Goal: Find specific page/section: Find specific page/section

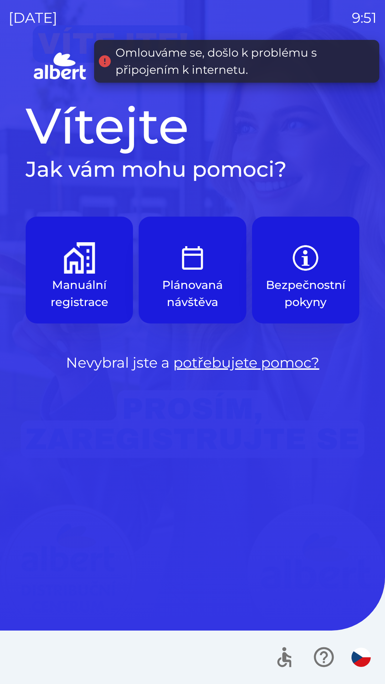
click at [70, 274] on button "Manuální registrace" at bounding box center [79, 270] width 107 height 107
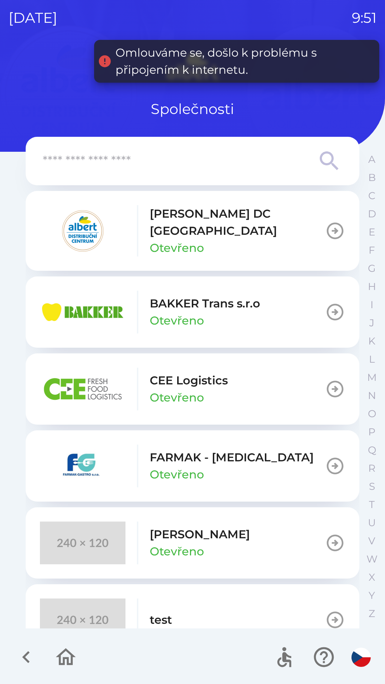
click at [93, 233] on img "button" at bounding box center [82, 230] width 85 height 43
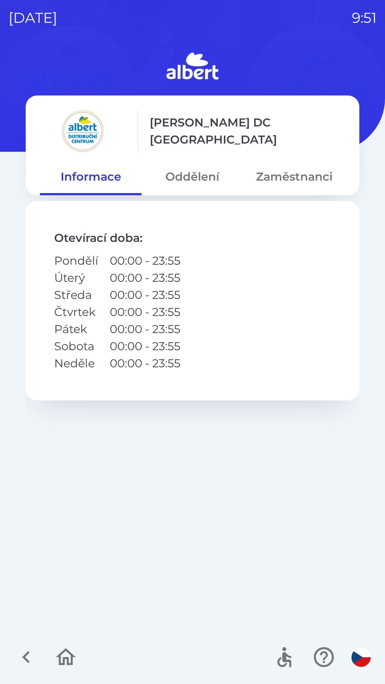
click at [194, 176] on button "Oddělení" at bounding box center [191, 177] width 101 height 26
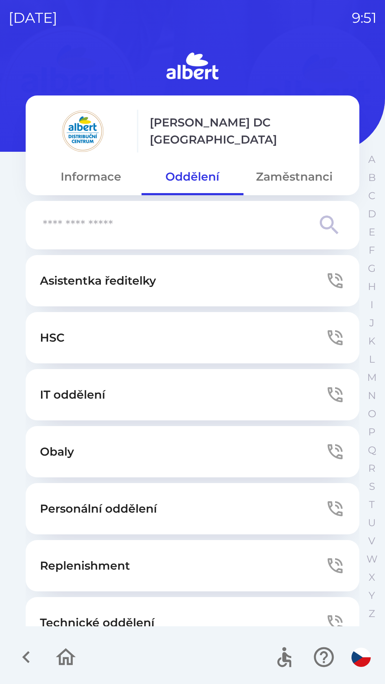
click at [66, 398] on p "IT oddělení" at bounding box center [72, 394] width 65 height 17
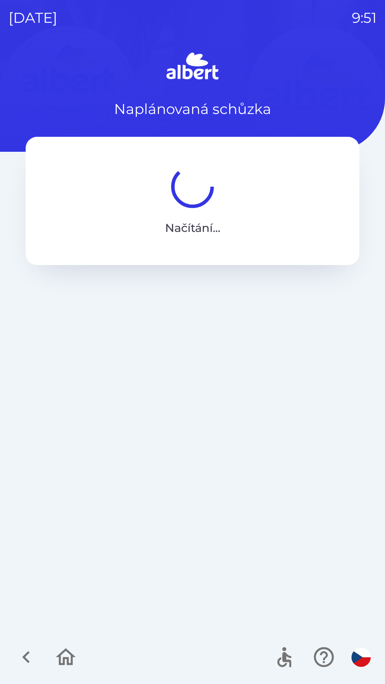
click at [62, 659] on icon "button" at bounding box center [66, 657] width 24 height 24
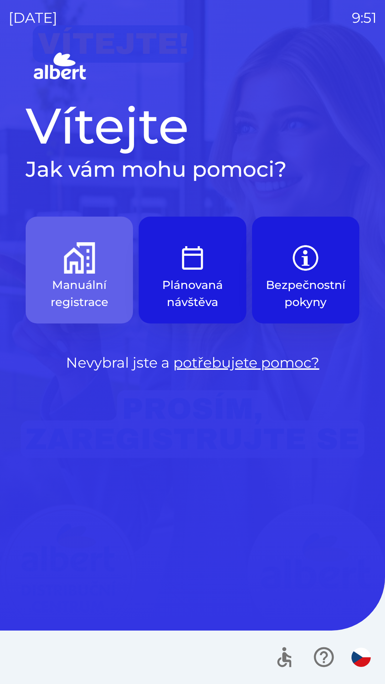
click at [89, 291] on p "Manuální registrace" at bounding box center [79, 293] width 73 height 34
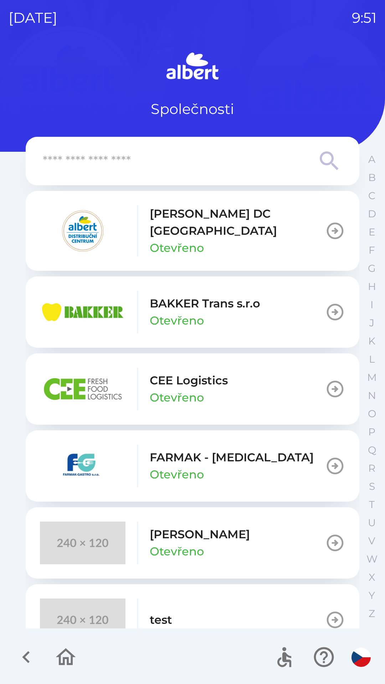
click at [171, 239] on p "Otevřeno" at bounding box center [177, 247] width 54 height 17
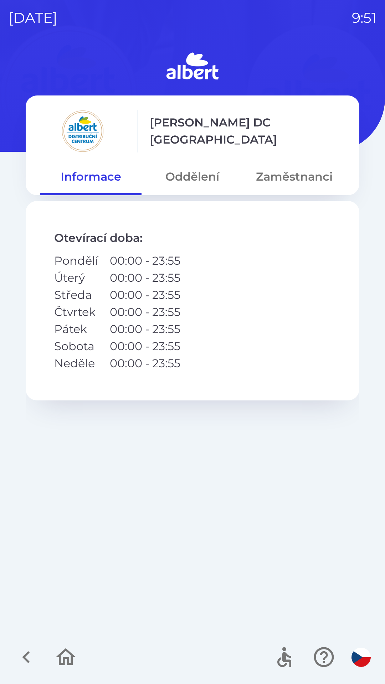
click at [195, 176] on button "Oddělení" at bounding box center [191, 177] width 101 height 26
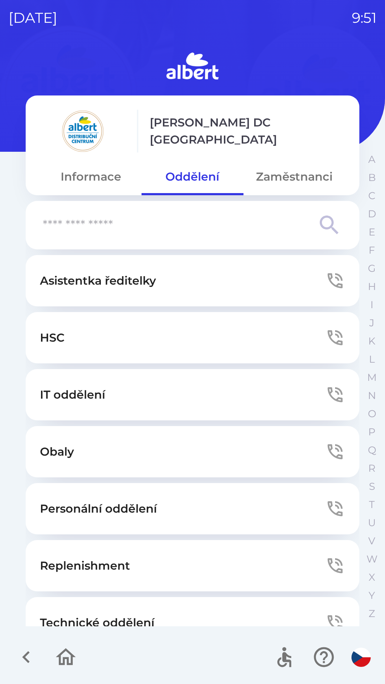
click at [143, 401] on button "IT oddělení" at bounding box center [192, 394] width 333 height 51
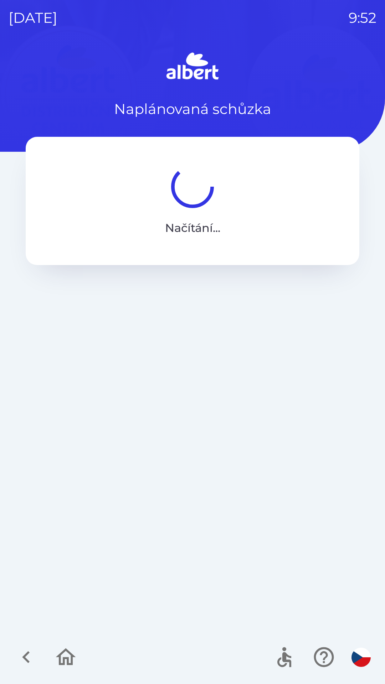
click at [273, 399] on div "Naplánovaná schůzka Načítání ..." at bounding box center [192, 367] width 367 height 634
click at [66, 659] on icon "button" at bounding box center [66, 657] width 24 height 24
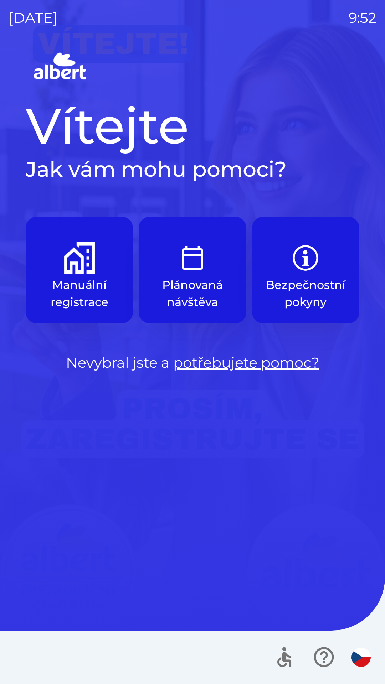
click at [86, 284] on p "Manuální registrace" at bounding box center [79, 293] width 73 height 34
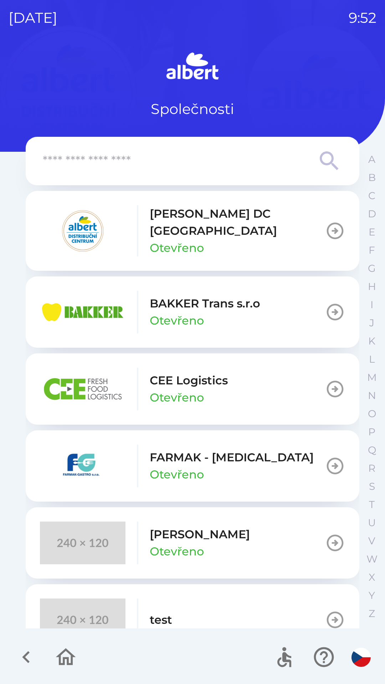
click at [196, 224] on p "[PERSON_NAME] DC [GEOGRAPHIC_DATA]" at bounding box center [237, 222] width 175 height 34
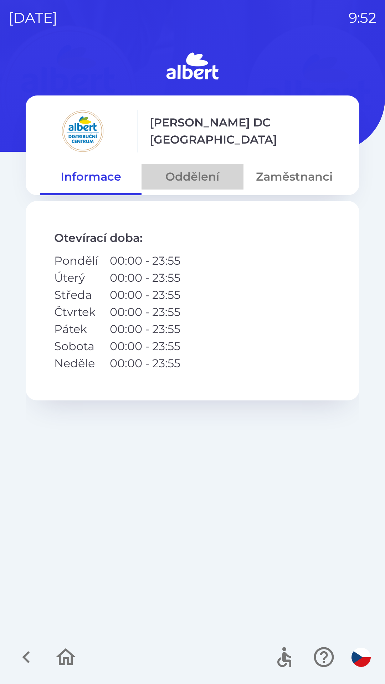
click at [204, 183] on button "Oddělení" at bounding box center [191, 177] width 101 height 26
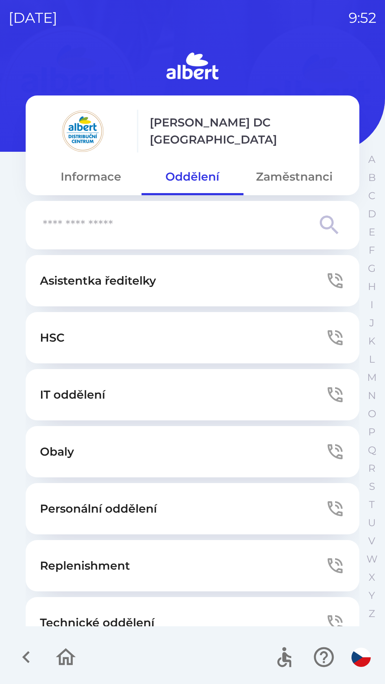
click at [157, 404] on button "IT oddělení" at bounding box center [192, 394] width 333 height 51
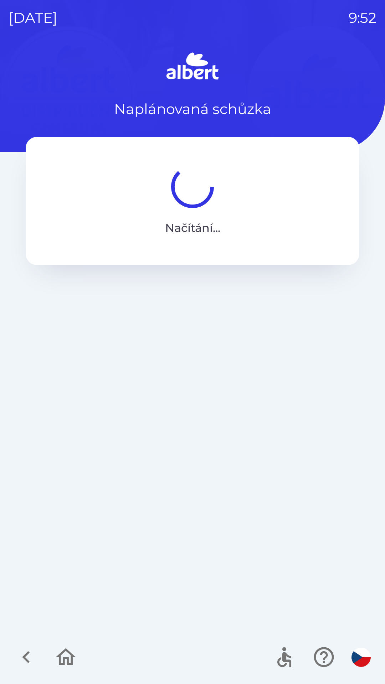
click at [70, 655] on icon "button" at bounding box center [66, 657] width 24 height 24
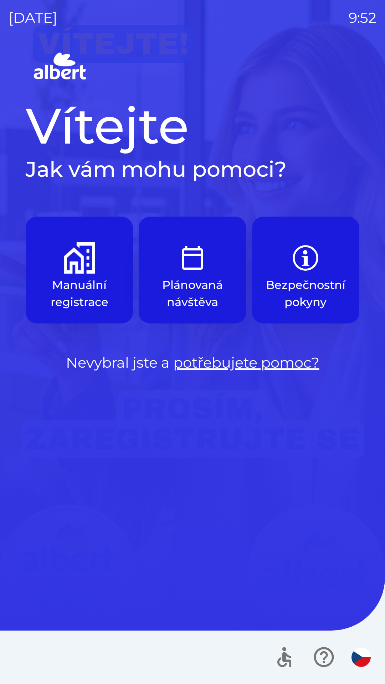
click at [66, 662] on div at bounding box center [192, 656] width 385 height 53
click at [66, 663] on div at bounding box center [192, 656] width 385 height 53
click at [194, 283] on p "Plánovaná návštěva" at bounding box center [192, 293] width 73 height 34
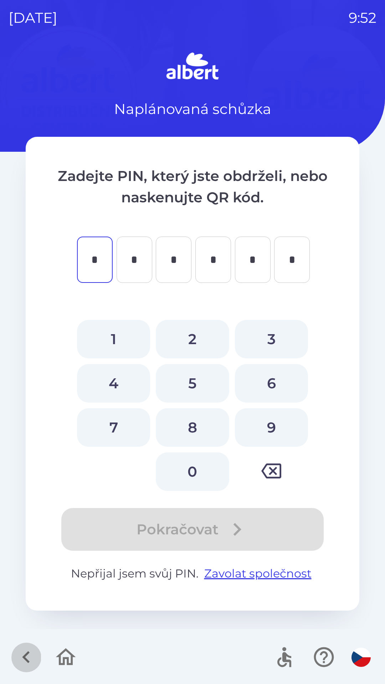
click at [36, 662] on icon "button" at bounding box center [26, 657] width 24 height 24
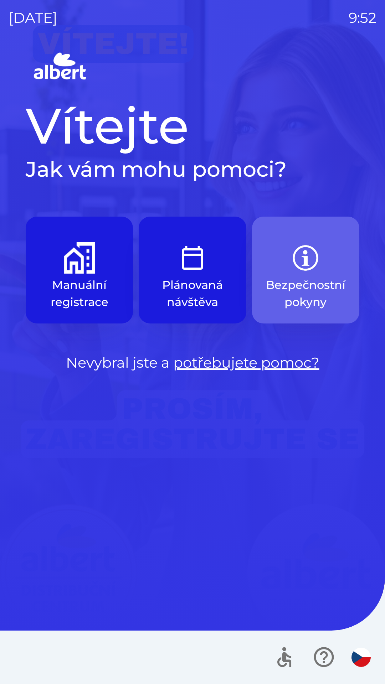
click at [297, 267] on img "button" at bounding box center [305, 257] width 31 height 31
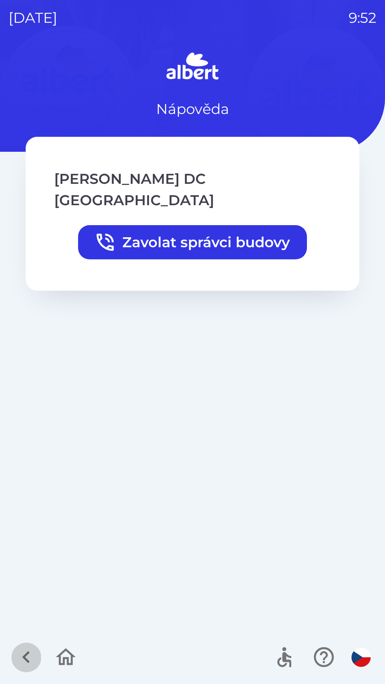
click at [26, 652] on icon "button" at bounding box center [26, 657] width 24 height 24
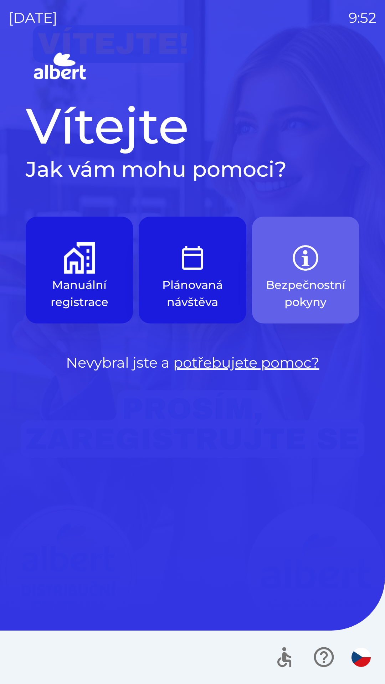
click at [287, 271] on button "Bezpečnostní pokyny" at bounding box center [305, 270] width 107 height 107
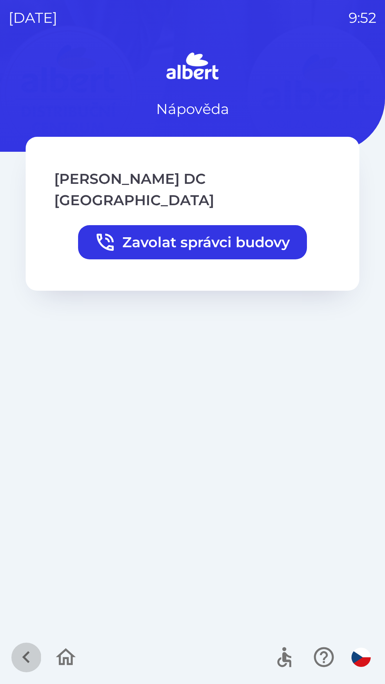
click at [21, 655] on icon "button" at bounding box center [26, 657] width 24 height 24
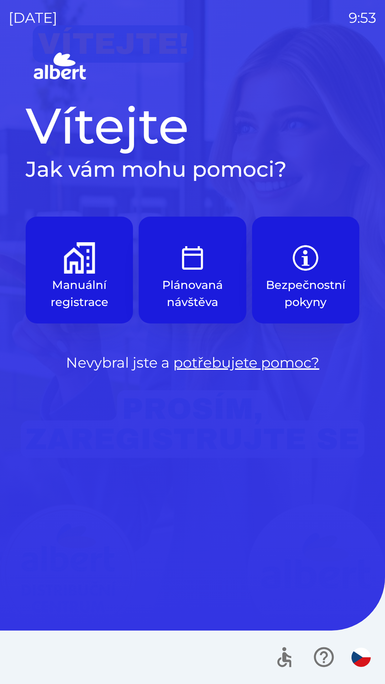
click at [84, 297] on p "Manuální registrace" at bounding box center [79, 293] width 73 height 34
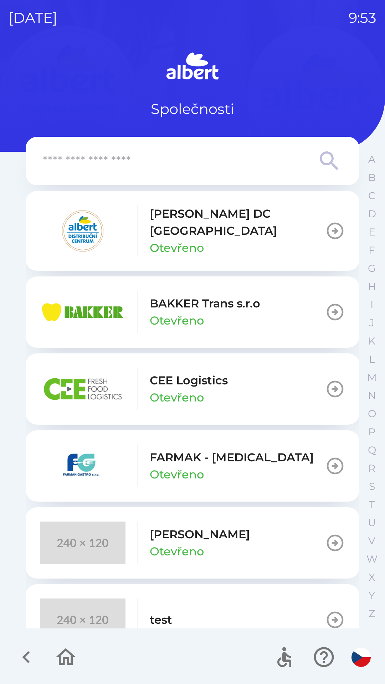
click at [84, 233] on img "button" at bounding box center [82, 230] width 85 height 43
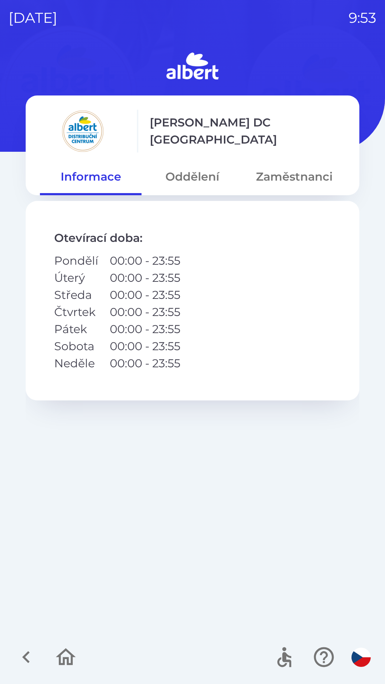
click at [195, 187] on button "Oddělení" at bounding box center [191, 177] width 101 height 26
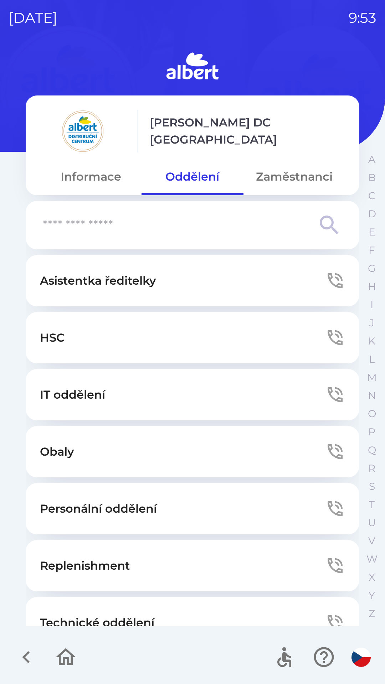
click at [146, 398] on button "IT oddělení" at bounding box center [192, 394] width 333 height 51
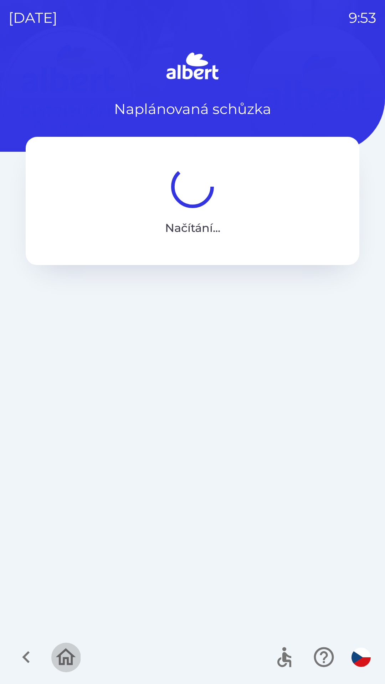
click at [66, 659] on icon "button" at bounding box center [66, 657] width 24 height 24
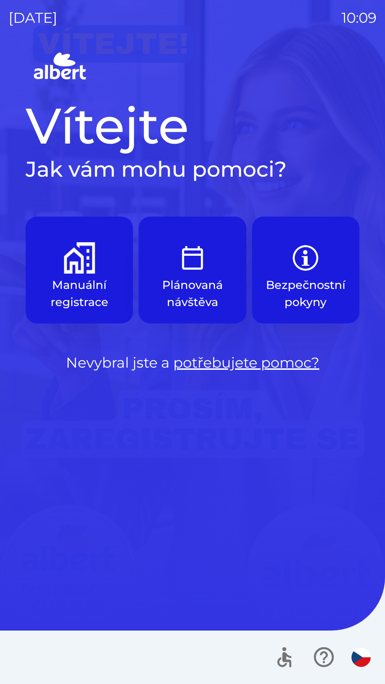
click at [194, 269] on img "button" at bounding box center [192, 257] width 31 height 31
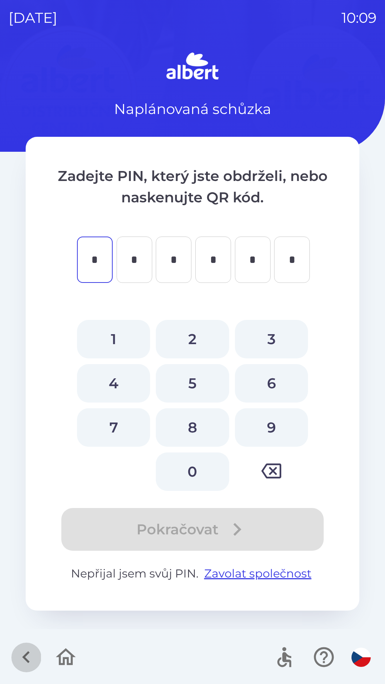
click at [16, 663] on icon "button" at bounding box center [26, 657] width 24 height 24
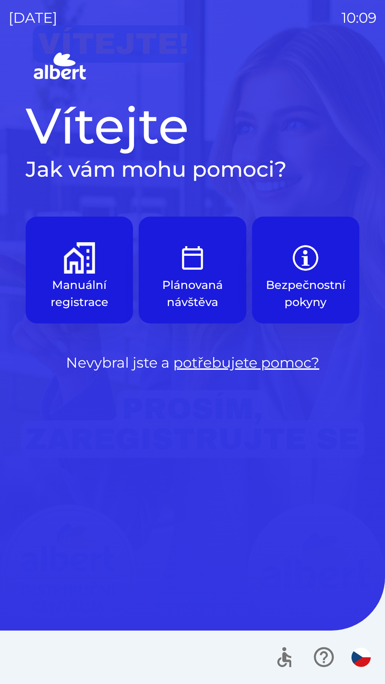
click at [92, 269] on img "button" at bounding box center [79, 257] width 31 height 31
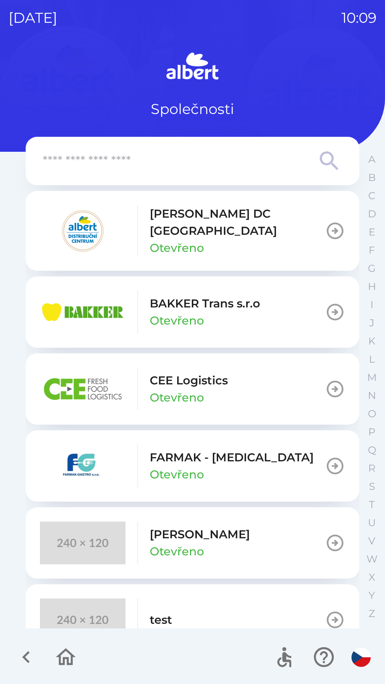
click at [312, 233] on button "[PERSON_NAME] DC [GEOGRAPHIC_DATA] Otevřeno" at bounding box center [192, 231] width 333 height 80
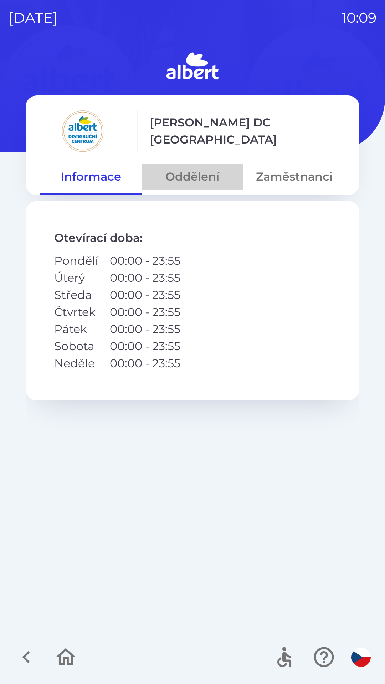
click at [202, 173] on button "Oddělení" at bounding box center [191, 177] width 101 height 26
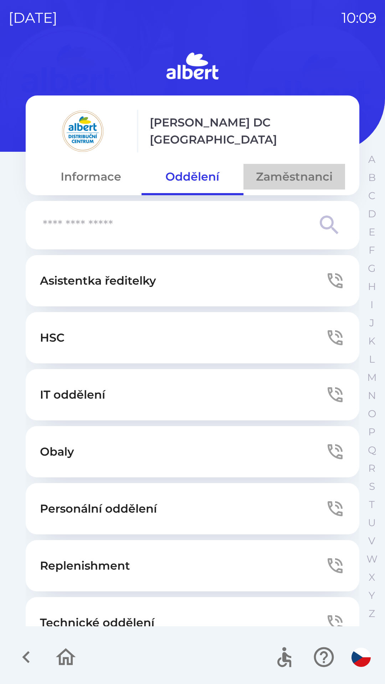
click at [275, 179] on button "Zaměstnanci" at bounding box center [293, 177] width 101 height 26
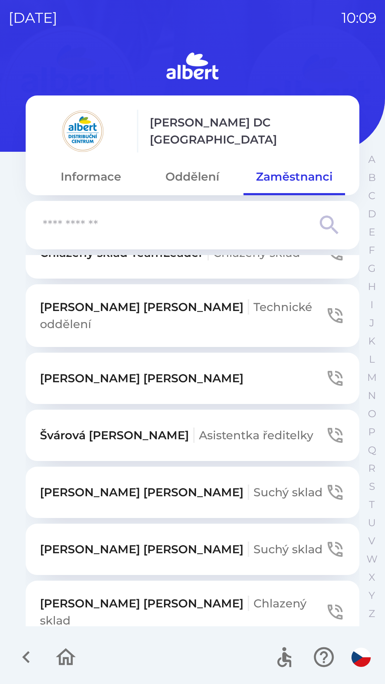
scroll to position [222, 0]
click at [332, 424] on icon "button" at bounding box center [335, 434] width 20 height 20
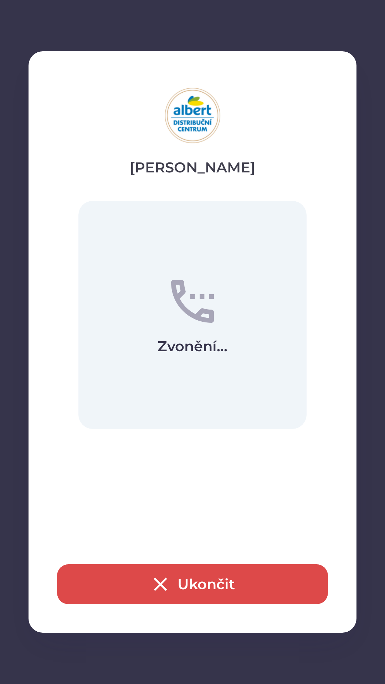
click at [203, 576] on button "Ukončit" at bounding box center [192, 584] width 271 height 40
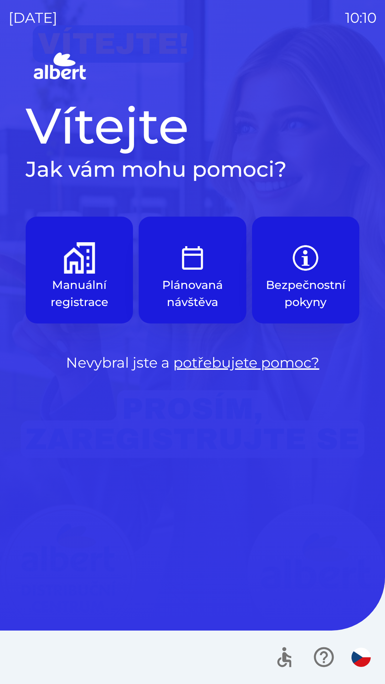
click at [89, 270] on img "button" at bounding box center [79, 257] width 31 height 31
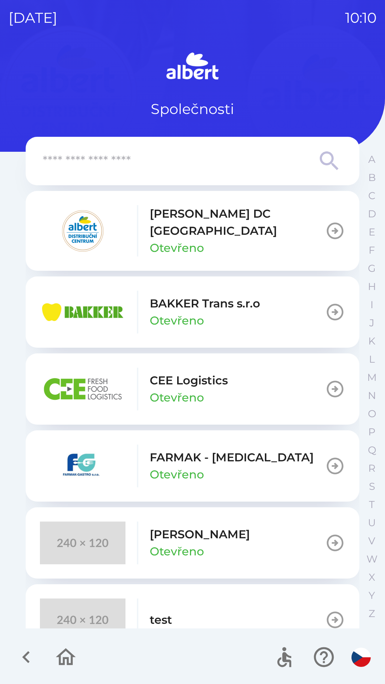
click at [334, 224] on icon "button" at bounding box center [335, 231] width 20 height 20
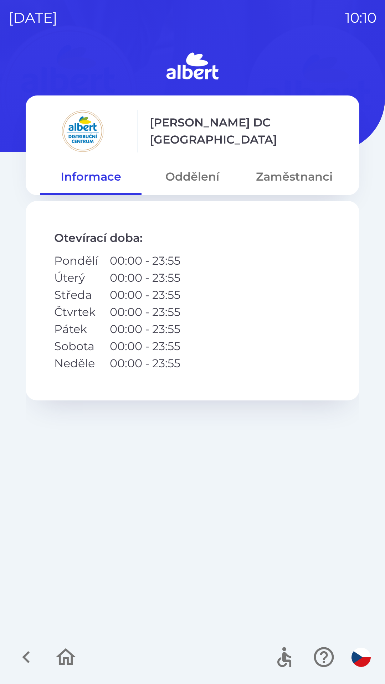
click at [284, 174] on button "Zaměstnanci" at bounding box center [293, 177] width 101 height 26
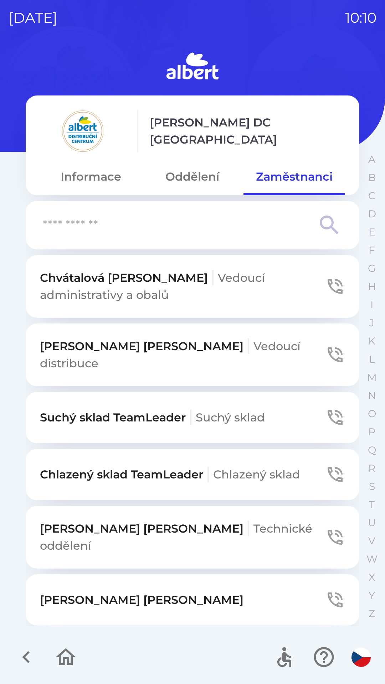
click at [176, 226] on input "text" at bounding box center [178, 225] width 271 height 20
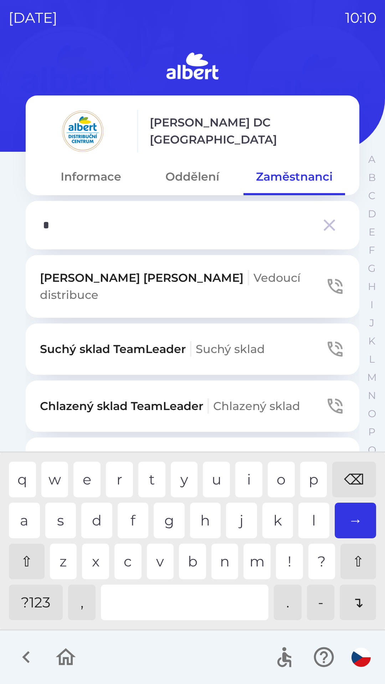
click at [268, 517] on div "k" at bounding box center [277, 520] width 31 height 36
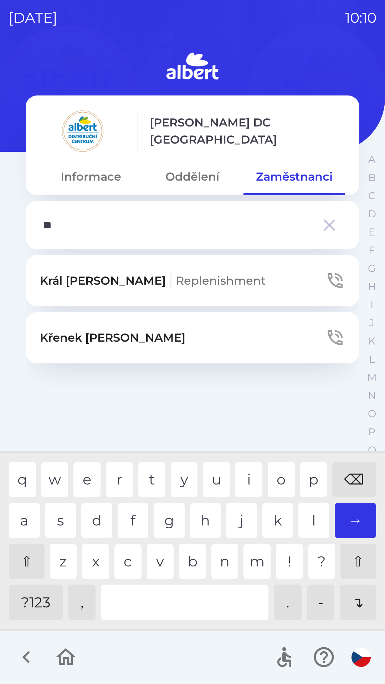
click at [349, 464] on div "⌫" at bounding box center [354, 480] width 44 height 36
type input "*"
